Goal: Transaction & Acquisition: Purchase product/service

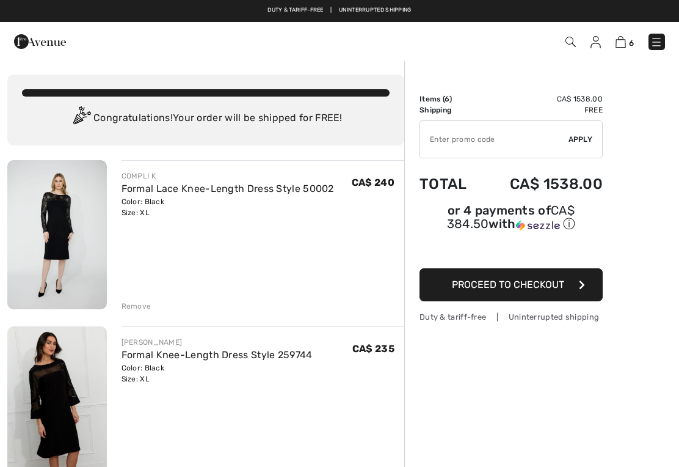
click at [133, 307] on div "Remove" at bounding box center [137, 306] width 30 height 11
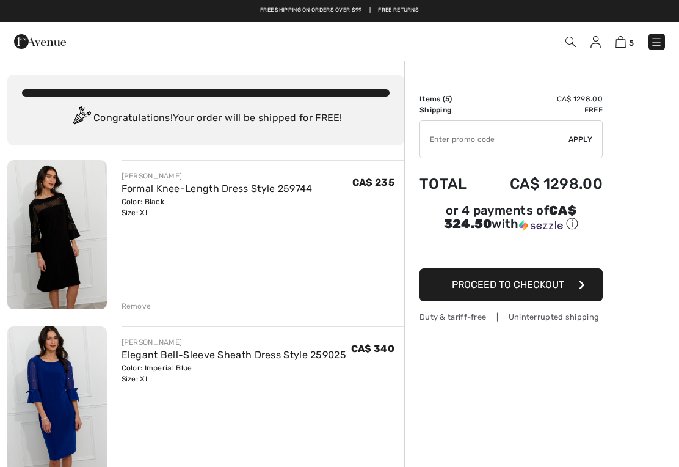
click at [136, 302] on div "Remove" at bounding box center [137, 306] width 30 height 11
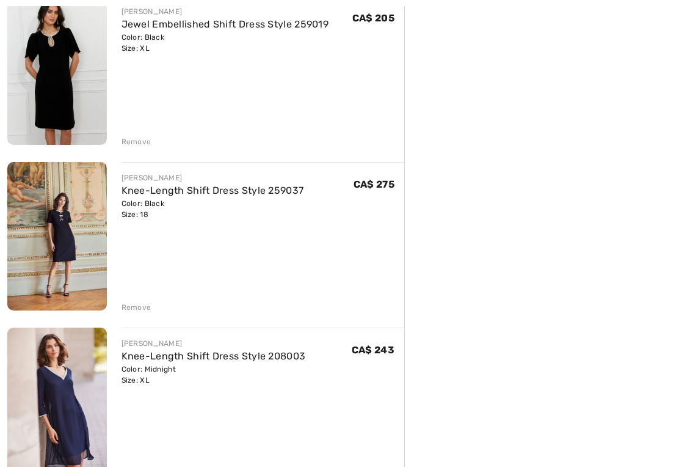
scroll to position [332, 0]
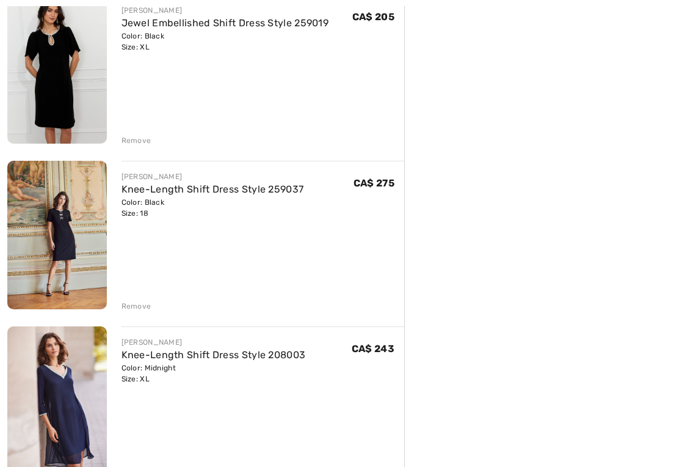
click at [136, 305] on div "Remove" at bounding box center [137, 306] width 30 height 11
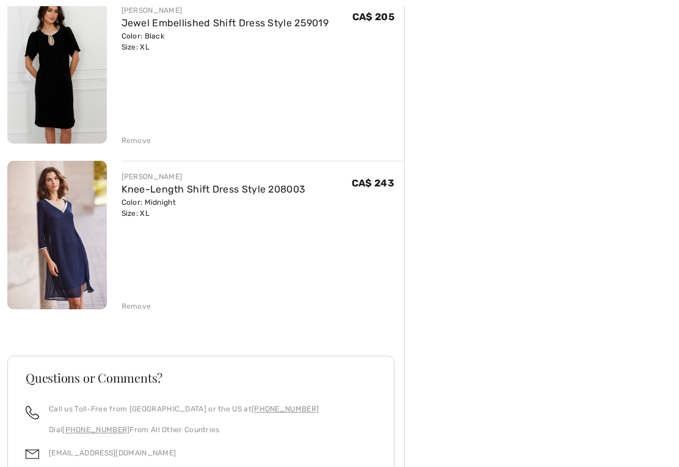
click at [68, 243] on img at bounding box center [57, 235] width 100 height 149
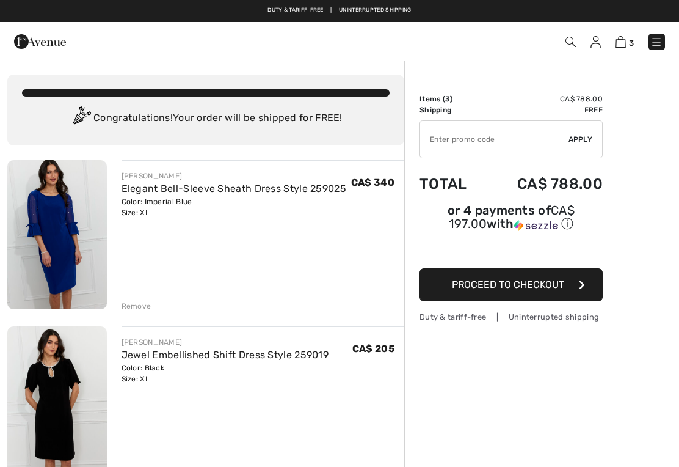
click at [575, 42] on img at bounding box center [571, 42] width 10 height 10
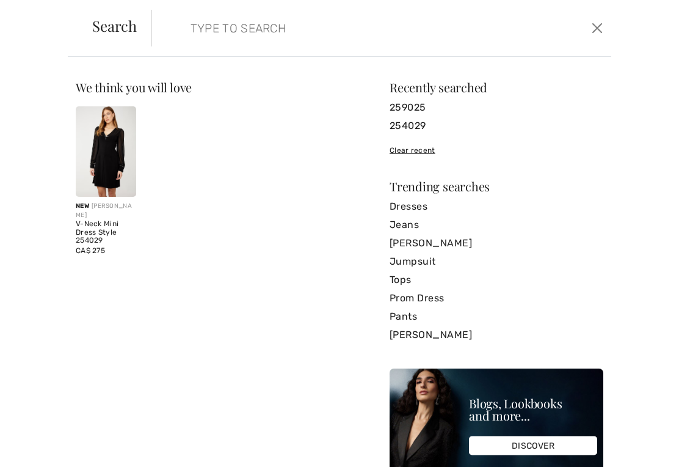
click at [195, 37] on input "search" at bounding box center [333, 28] width 305 height 37
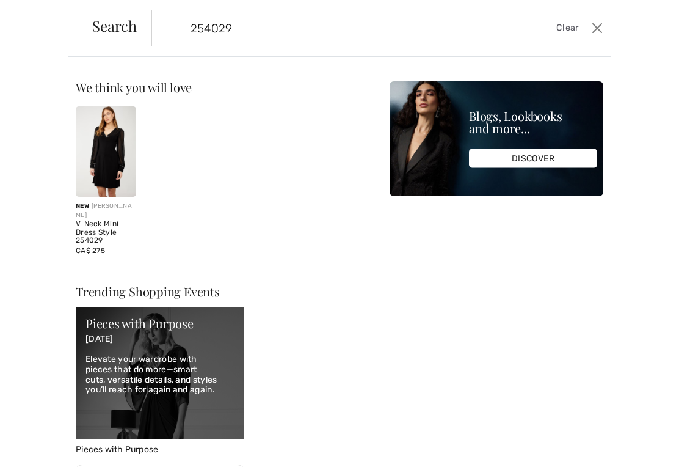
type input "254029"
click at [104, 148] on img at bounding box center [106, 151] width 60 height 90
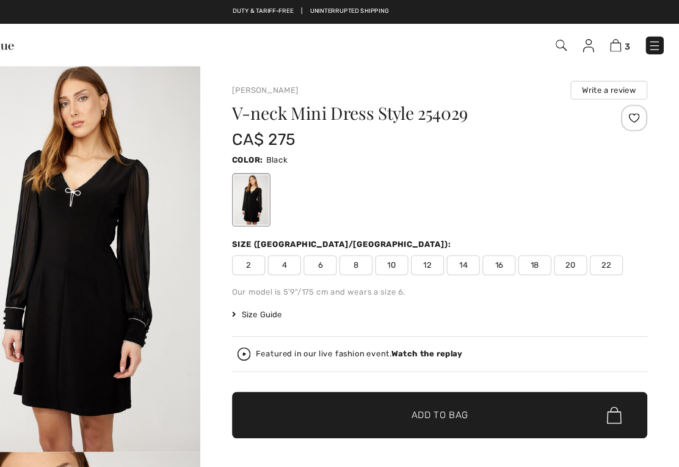
click at [566, 43] on img at bounding box center [571, 42] width 10 height 10
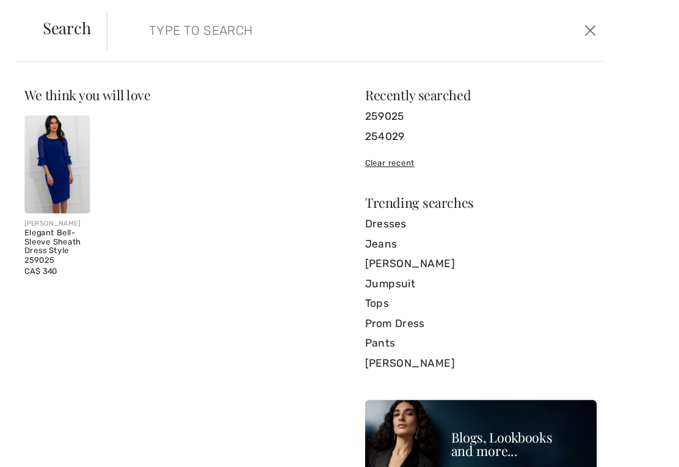
click at [181, 25] on input "search" at bounding box center [333, 28] width 305 height 37
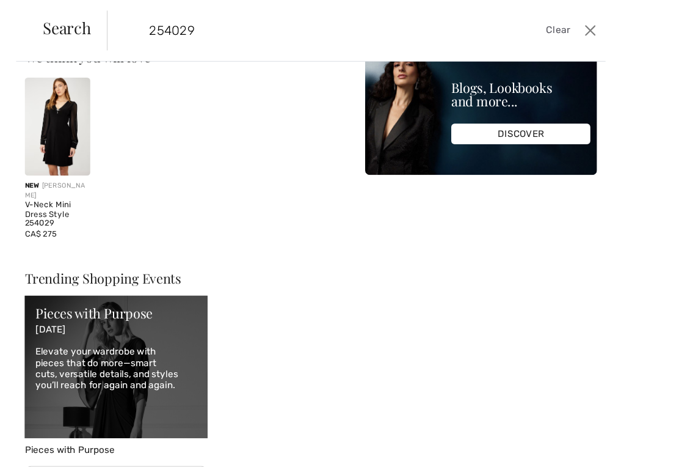
scroll to position [34, 0]
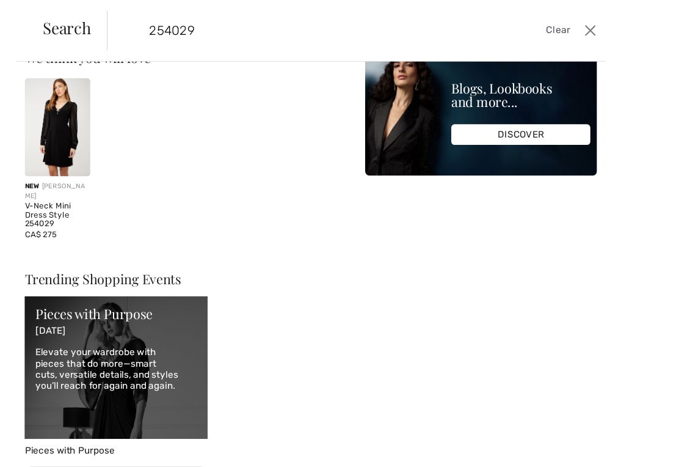
type input "254029"
click at [76, 120] on img at bounding box center [106, 117] width 60 height 90
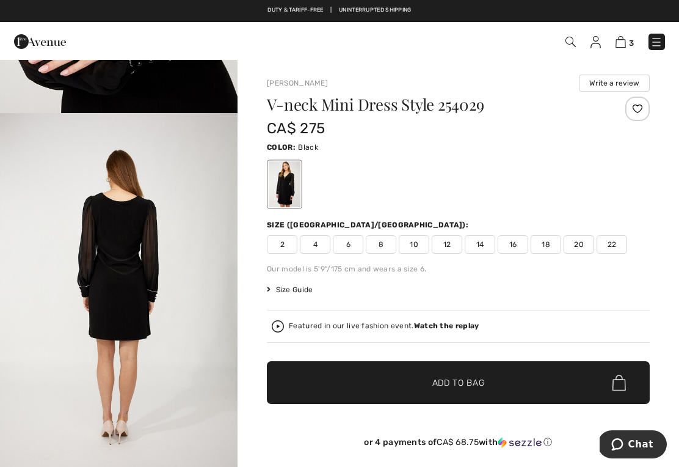
scroll to position [652, 0]
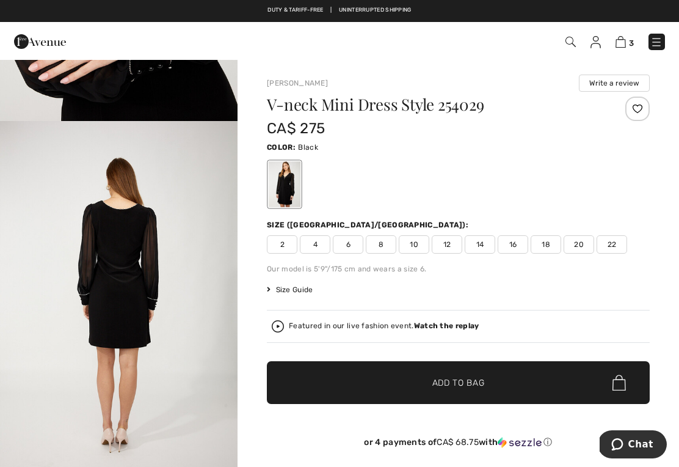
click at [173, 270] on img "3 / 4" at bounding box center [119, 299] width 238 height 357
click at [575, 35] on span at bounding box center [570, 41] width 12 height 15
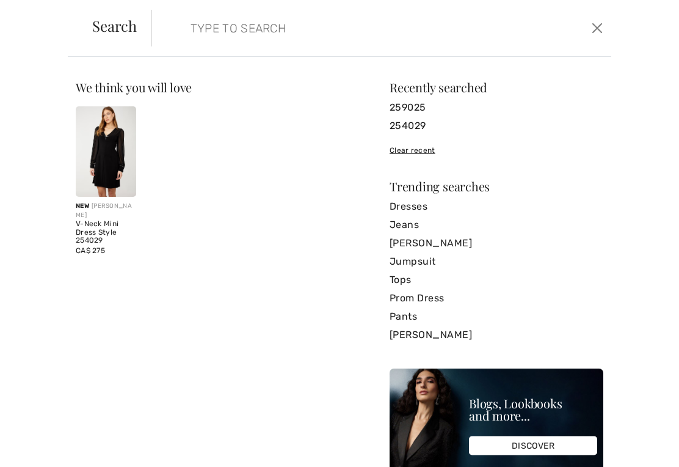
click at [213, 37] on input "search" at bounding box center [333, 28] width 305 height 37
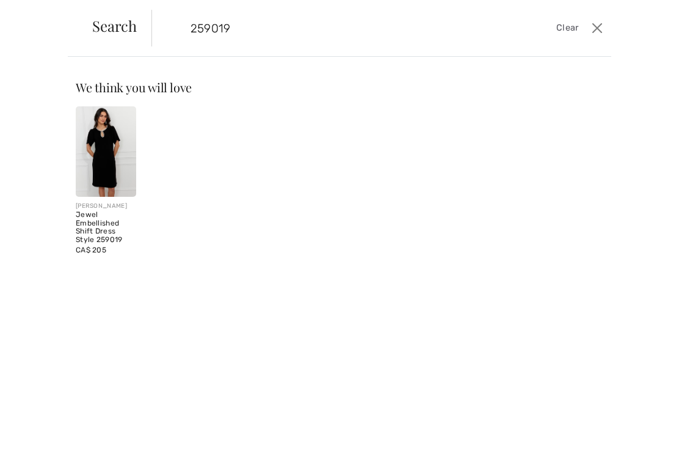
type input "259019"
click at [111, 159] on img at bounding box center [106, 151] width 60 height 90
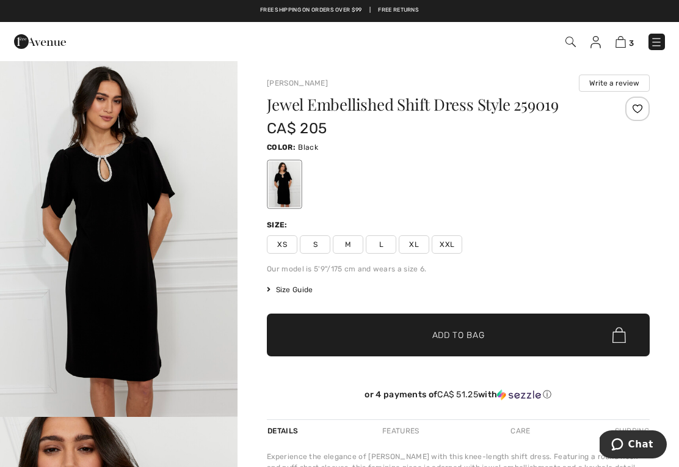
click at [567, 45] on img at bounding box center [571, 42] width 10 height 10
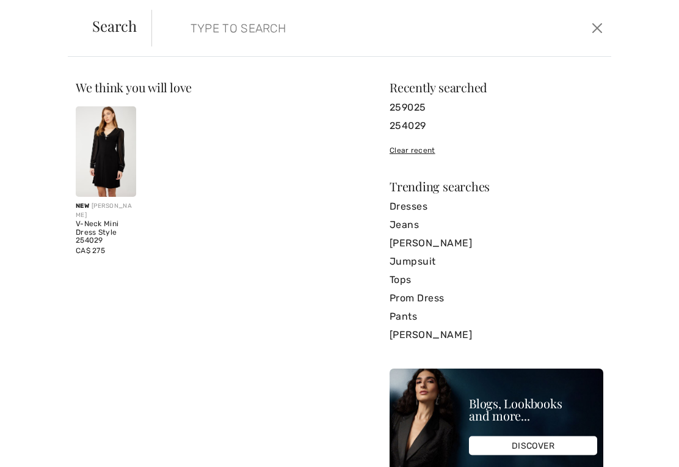
click at [197, 23] on input "search" at bounding box center [333, 28] width 305 height 37
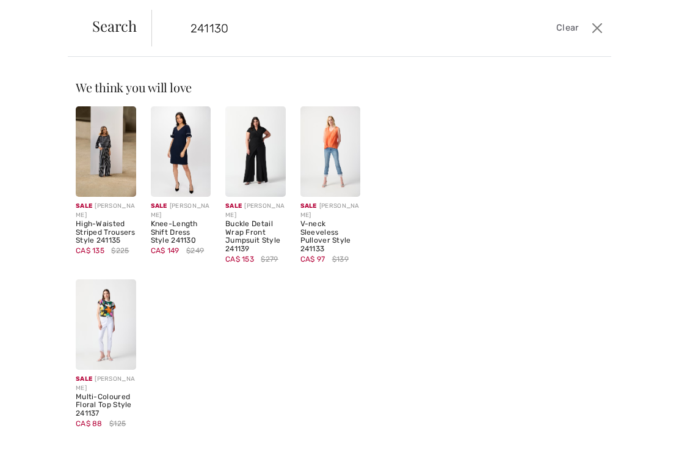
type input "241130"
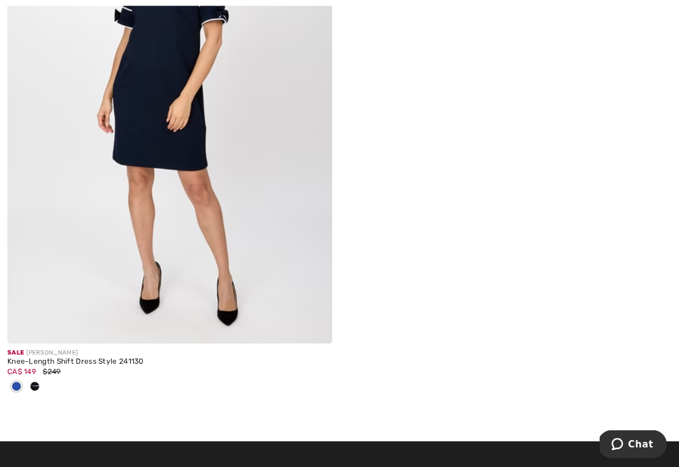
scroll to position [276, 0]
click at [180, 175] on img at bounding box center [169, 99] width 325 height 487
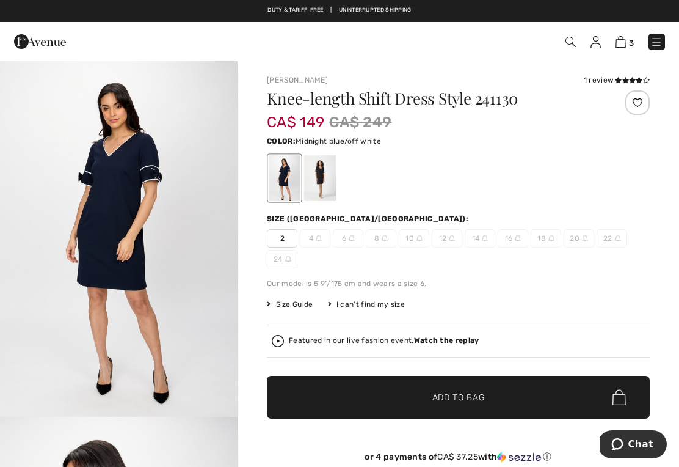
click at [574, 37] on img at bounding box center [571, 42] width 10 height 10
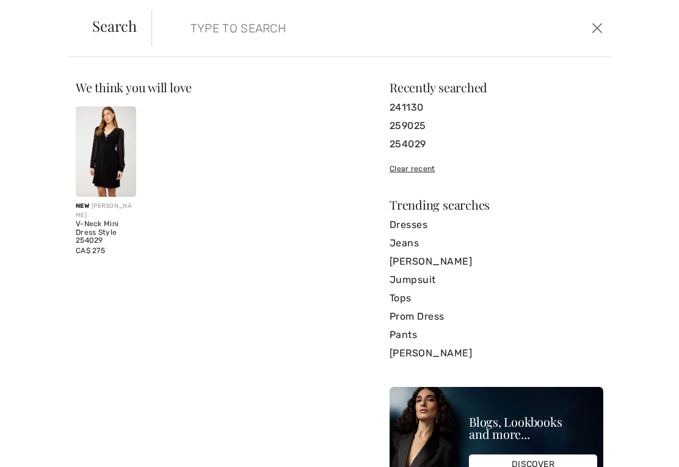
click at [204, 24] on input "search" at bounding box center [333, 28] width 305 height 37
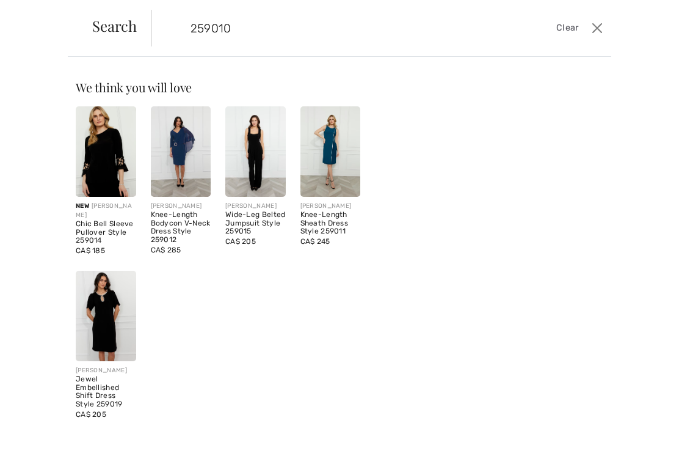
type input "259010"
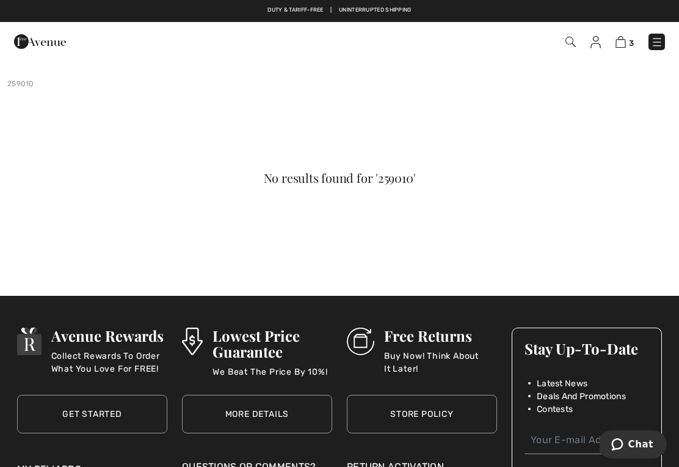
click at [626, 44] on img at bounding box center [621, 42] width 10 height 12
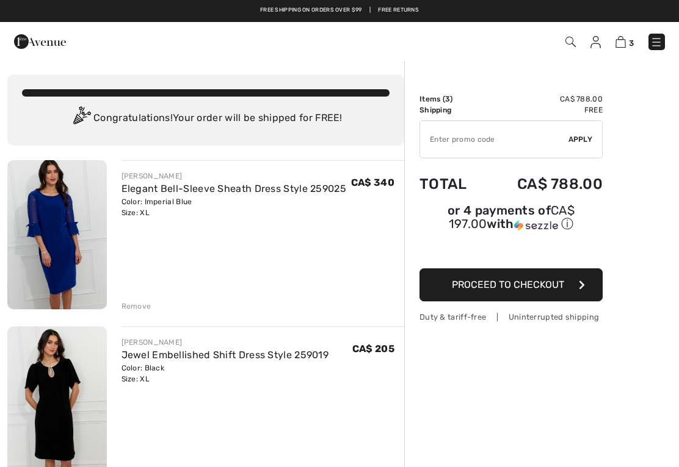
click at [159, 189] on link "Elegant Bell-Sleeve Sheath Dress Style 259025" at bounding box center [234, 189] width 225 height 12
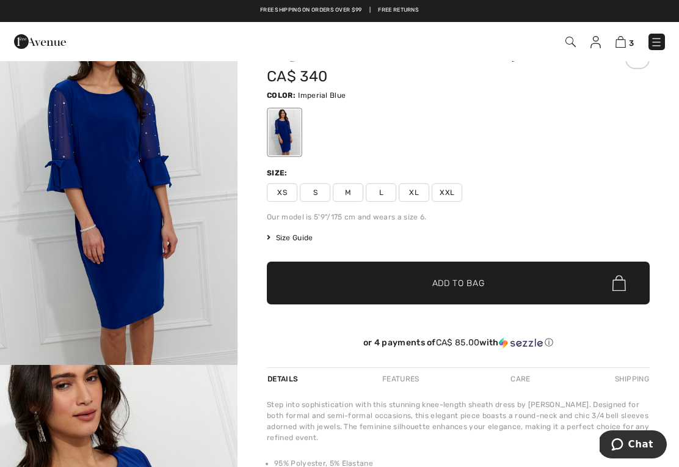
scroll to position [51, 0]
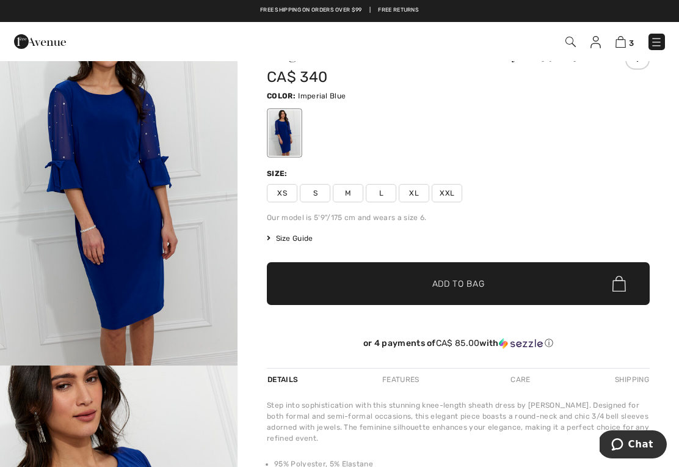
click at [296, 235] on span "Size Guide" at bounding box center [290, 238] width 46 height 11
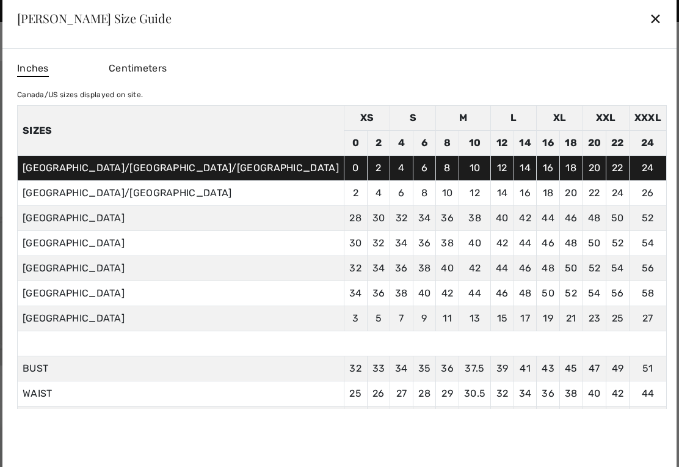
click at [649, 17] on div "✕" at bounding box center [655, 18] width 13 height 26
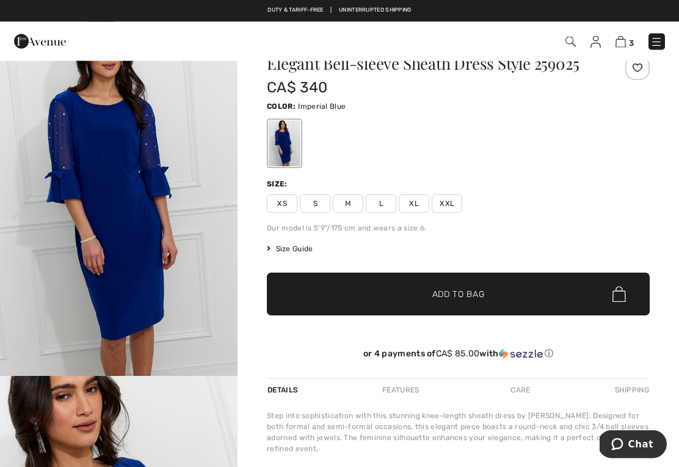
scroll to position [0, 0]
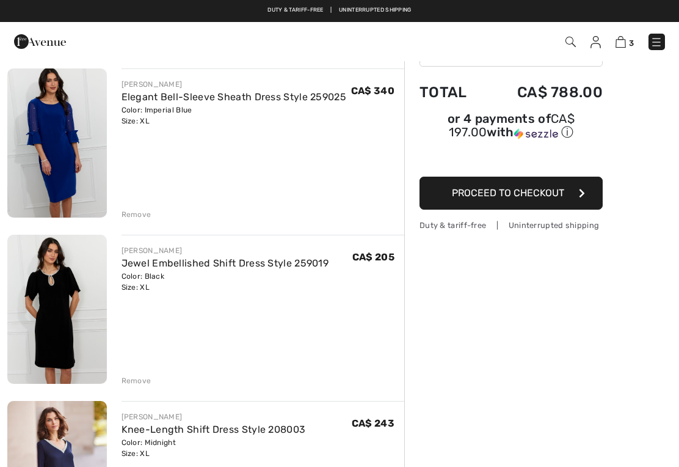
scroll to position [86, 0]
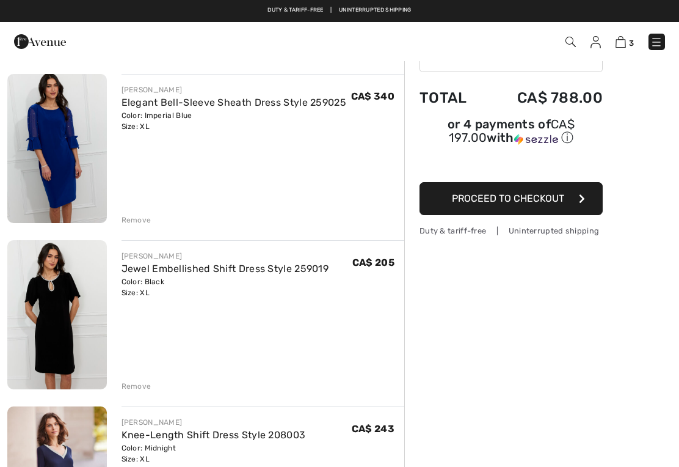
click at [56, 299] on img at bounding box center [57, 314] width 100 height 149
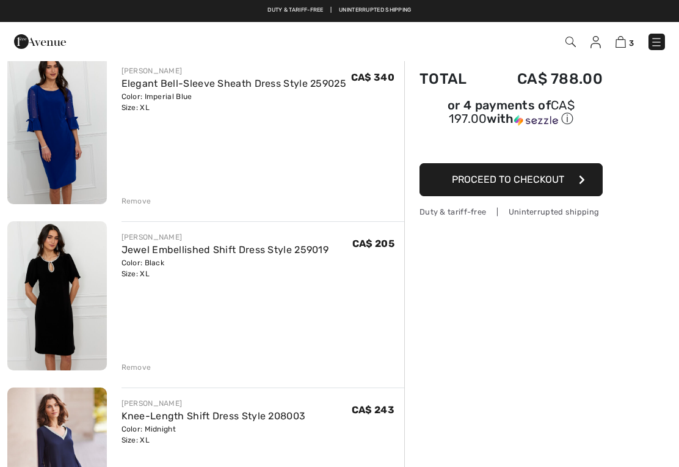
scroll to position [105, 0]
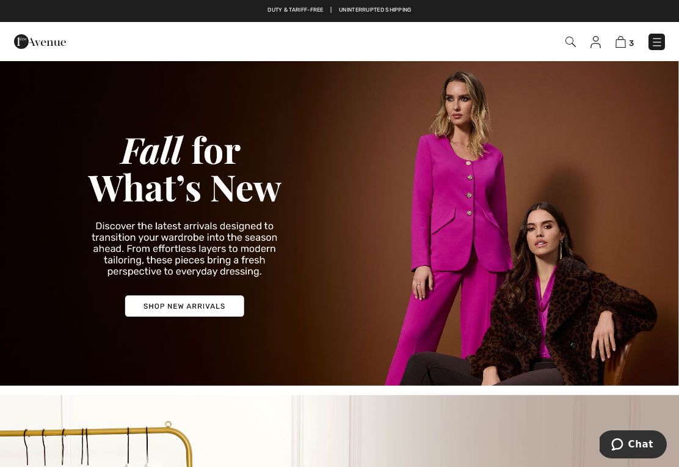
click at [626, 46] on img at bounding box center [621, 42] width 10 height 12
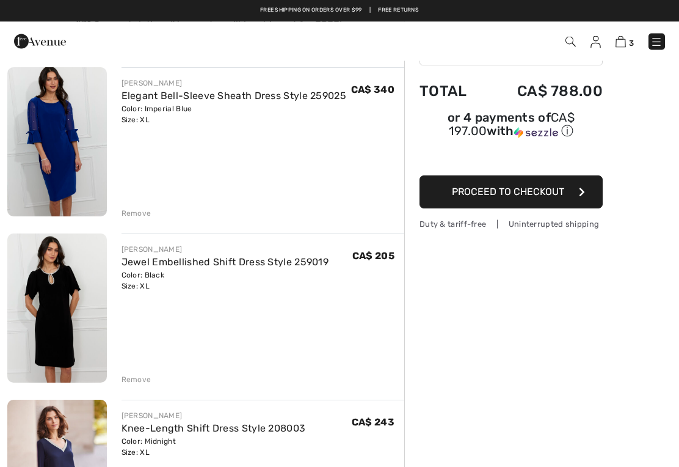
scroll to position [67, 0]
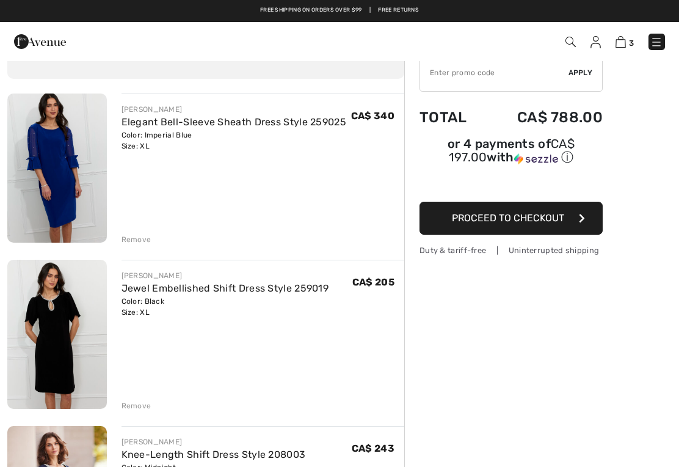
click at [144, 126] on link "Elegant Bell-Sleeve Sheath Dress Style 259025" at bounding box center [234, 122] width 225 height 12
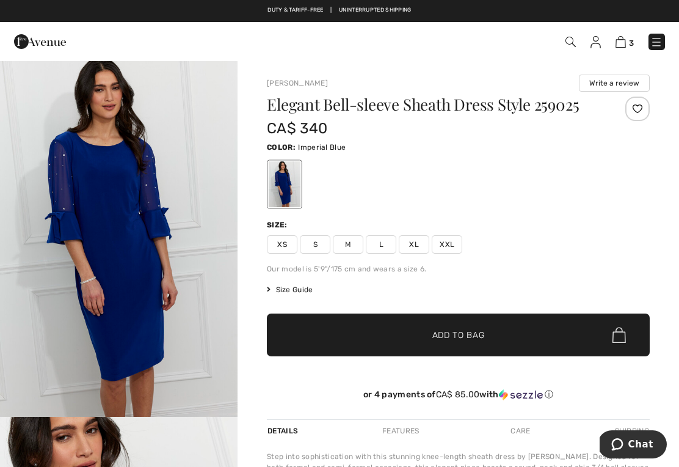
click at [625, 39] on img at bounding box center [621, 42] width 10 height 12
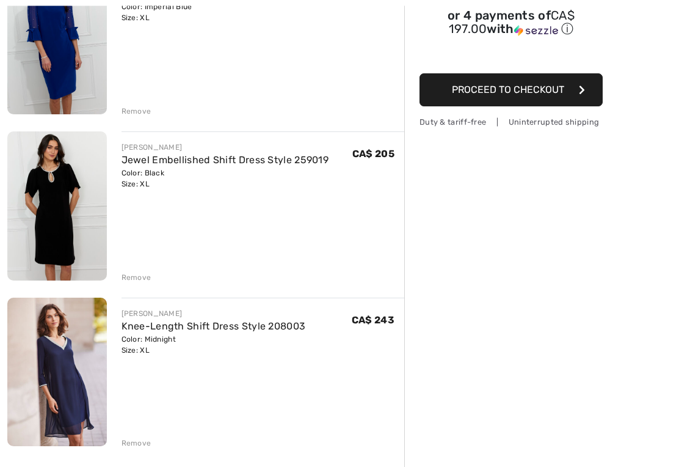
scroll to position [195, 0]
click at [159, 172] on div "Color: Black Size: XL" at bounding box center [226, 178] width 208 height 22
click at [57, 219] on img at bounding box center [57, 205] width 100 height 149
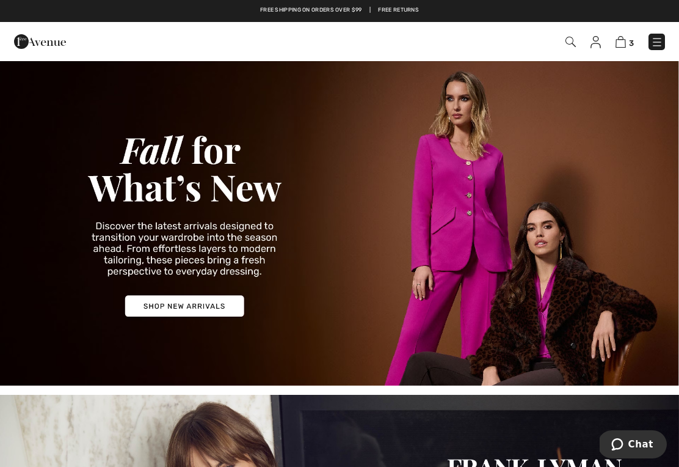
click at [624, 44] on img at bounding box center [621, 42] width 10 height 12
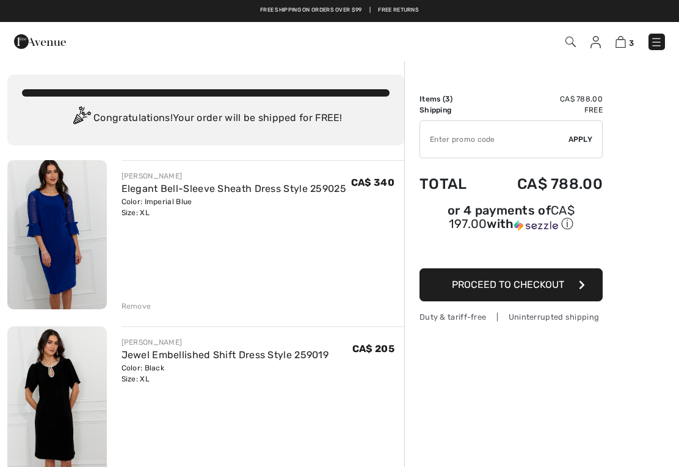
click at [56, 239] on img at bounding box center [57, 234] width 100 height 149
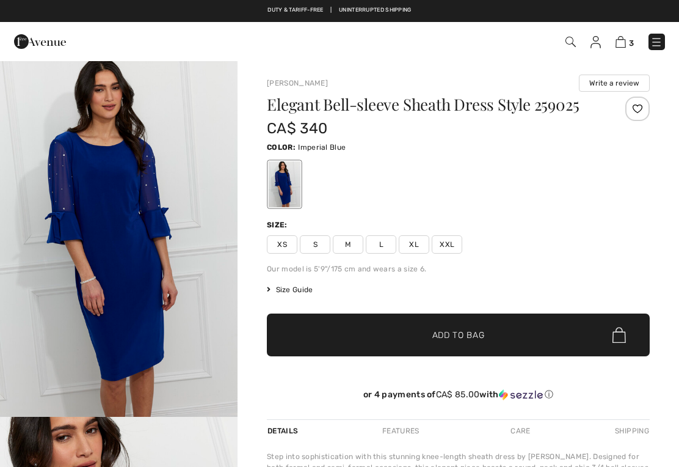
checkbox input "true"
click at [280, 285] on span "Size Guide" at bounding box center [290, 289] width 46 height 11
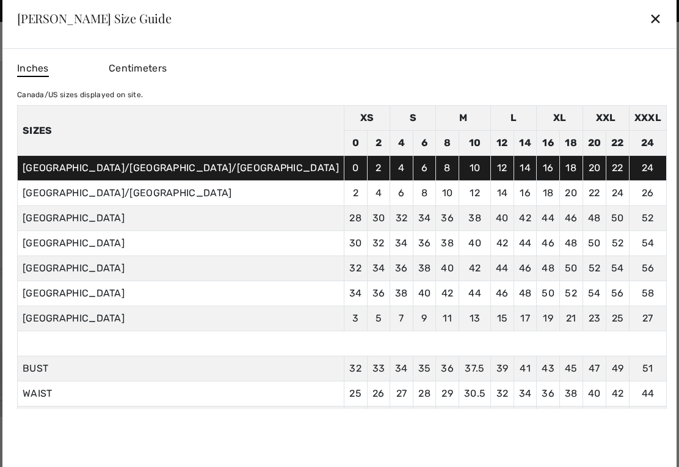
click at [649, 18] on div "✕" at bounding box center [655, 18] width 13 height 26
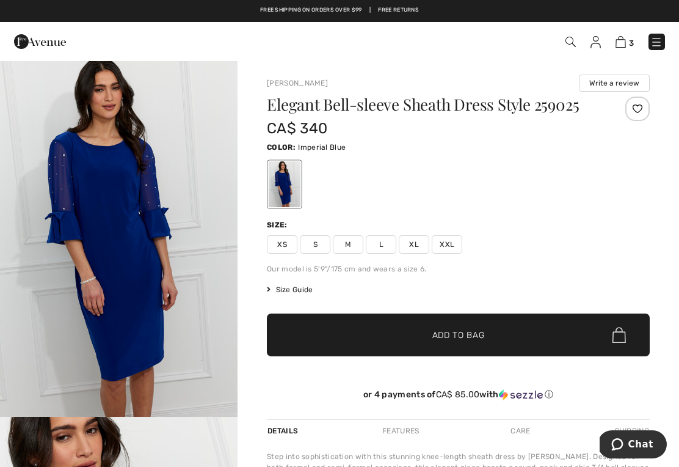
click at [134, 288] on img "1 / 4" at bounding box center [119, 238] width 238 height 357
click at [164, 280] on img "1 / 4" at bounding box center [119, 238] width 238 height 357
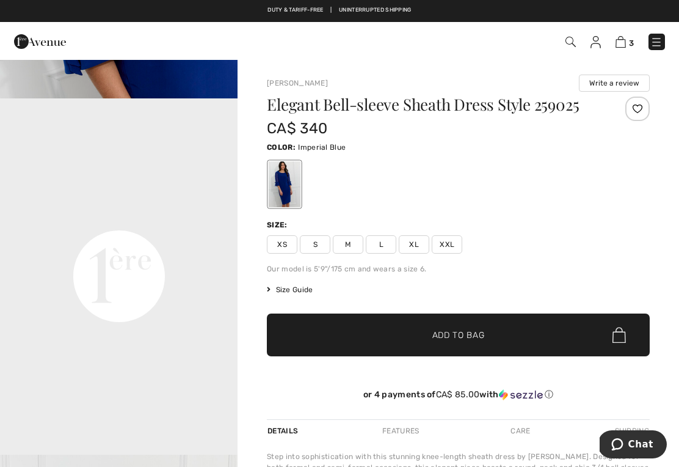
scroll to position [699, 0]
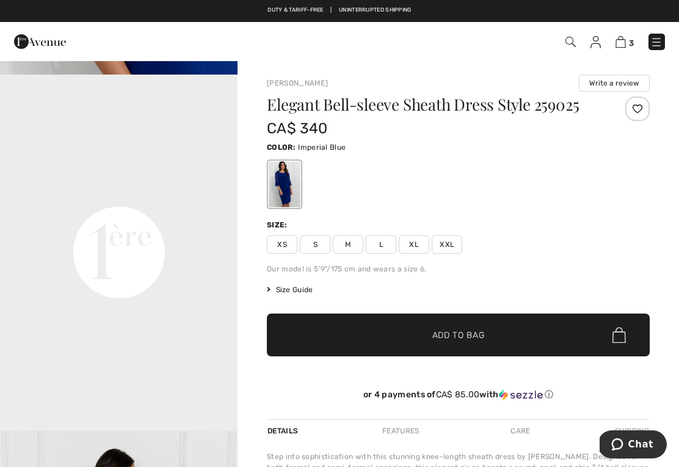
click at [151, 194] on video "Your browser does not support the video tag." at bounding box center [119, 134] width 238 height 119
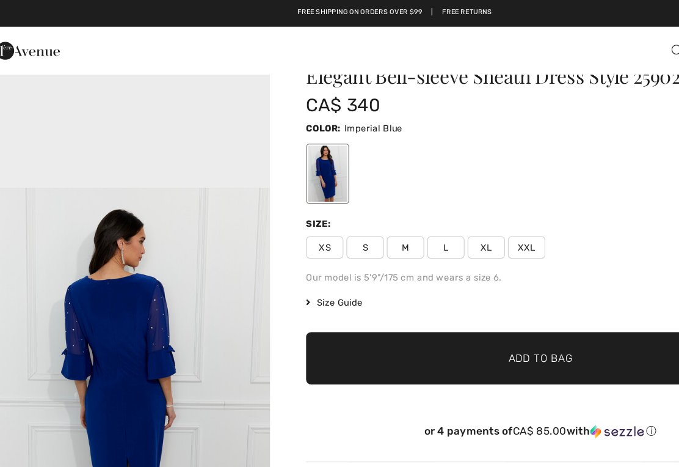
scroll to position [0, 0]
